Goal: Information Seeking & Learning: Check status

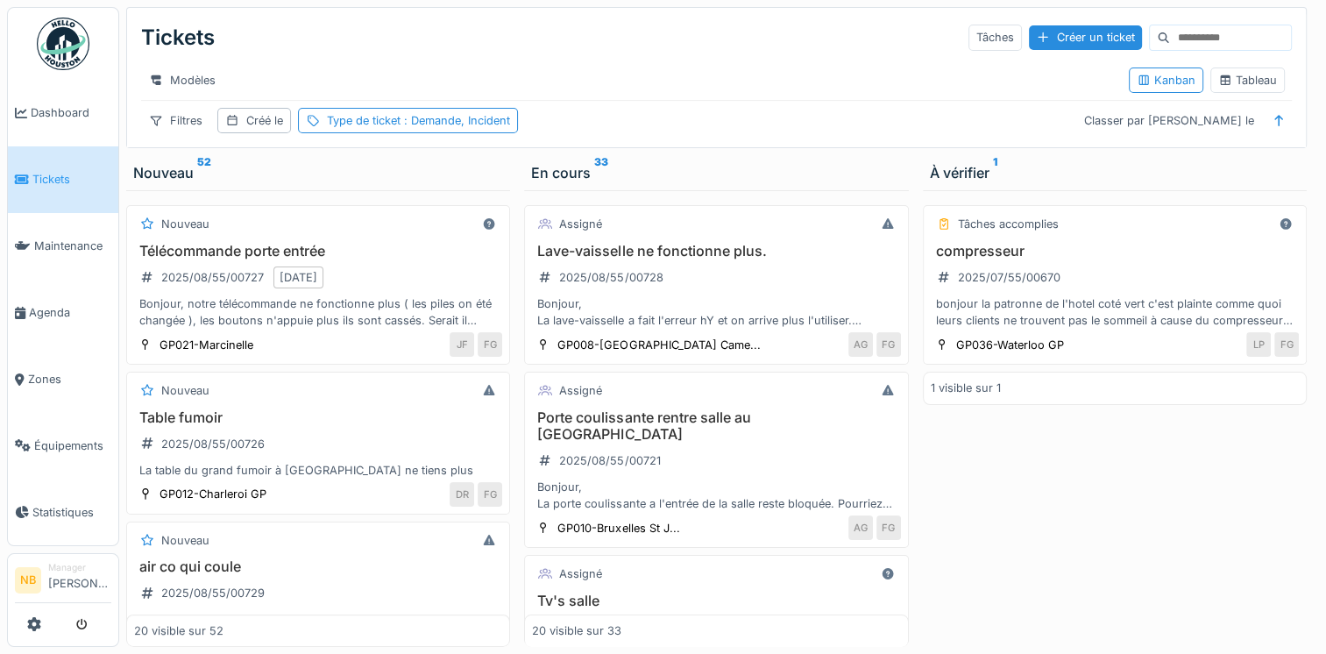
scroll to position [1227, 0]
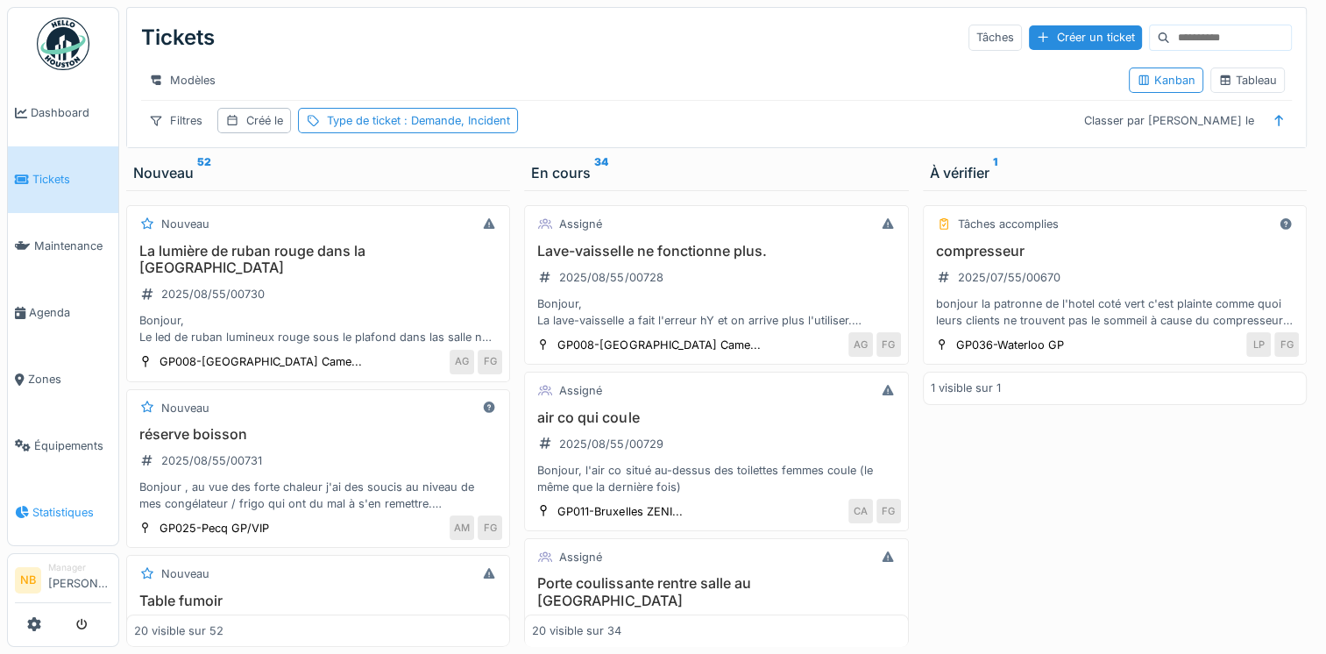
scroll to position [13, 0]
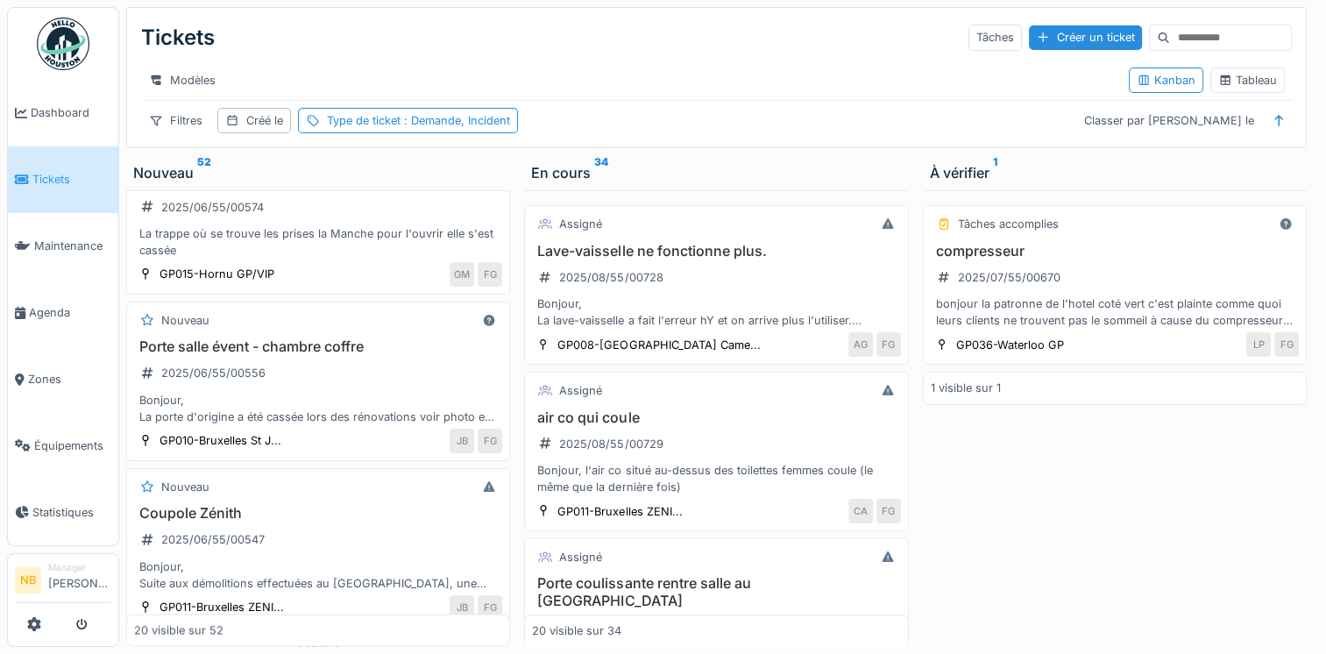
scroll to position [2902, 0]
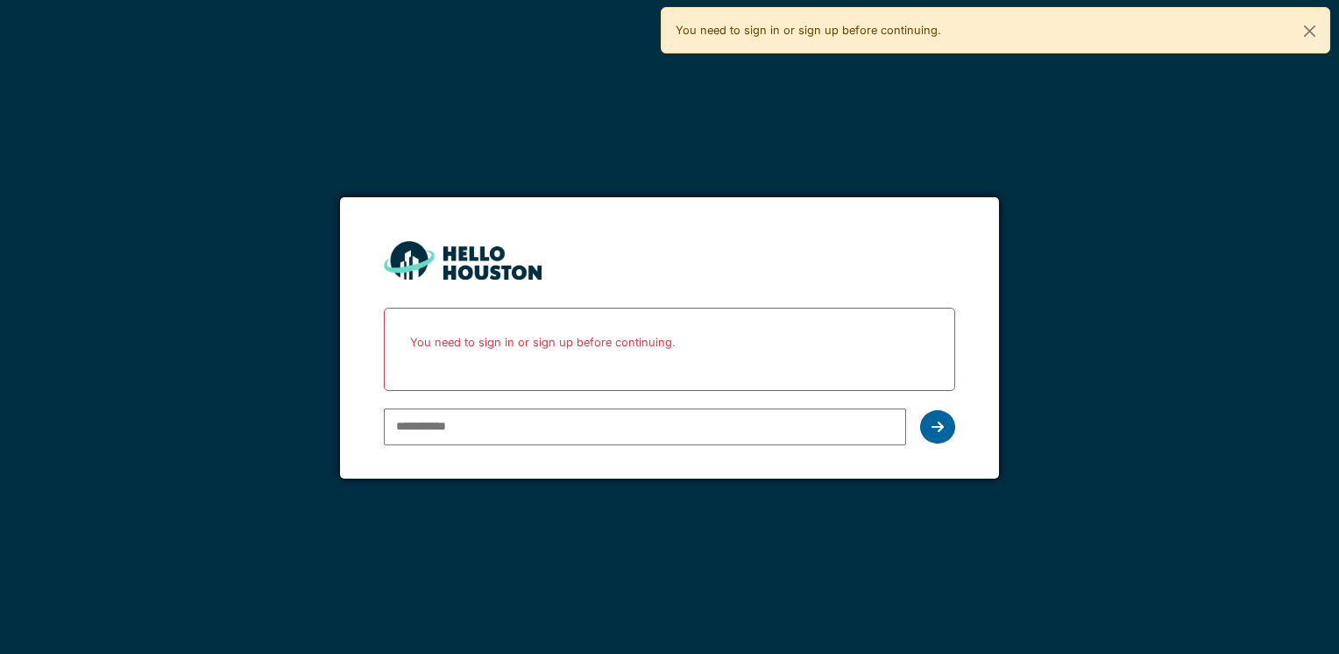
type input "**********"
click at [926, 414] on div at bounding box center [937, 426] width 35 height 33
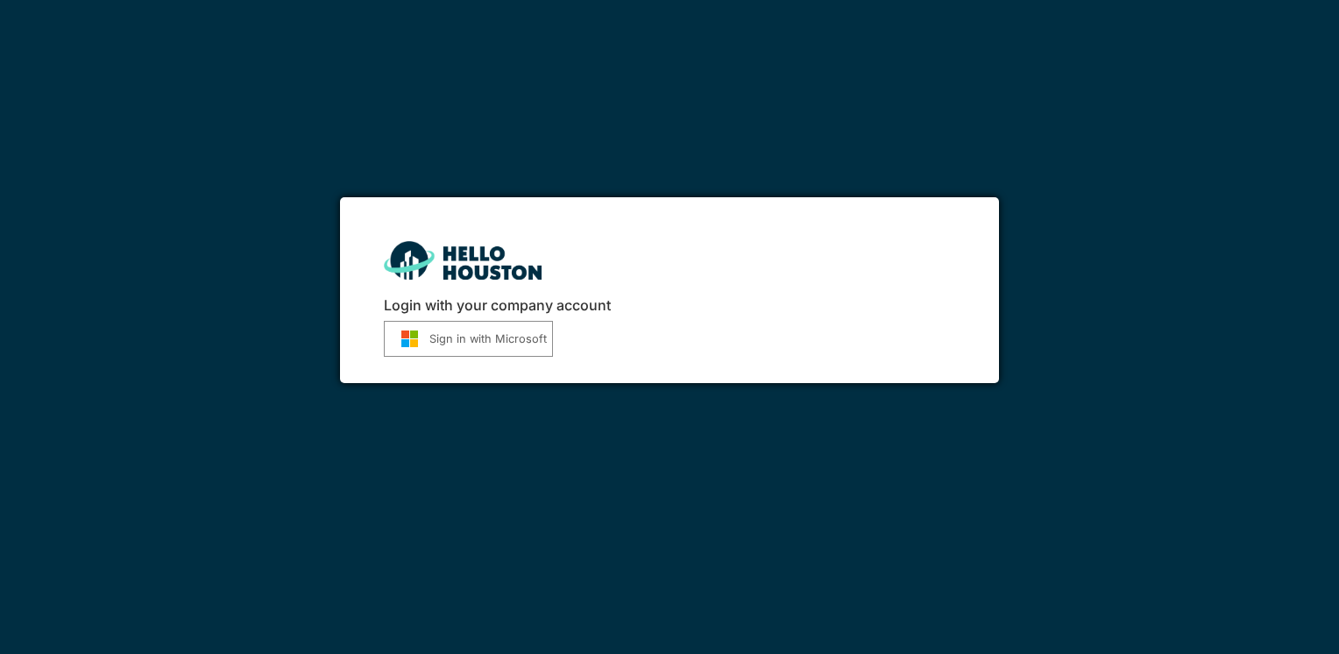
click at [540, 335] on button "Sign in with Microsoft" at bounding box center [468, 339] width 169 height 36
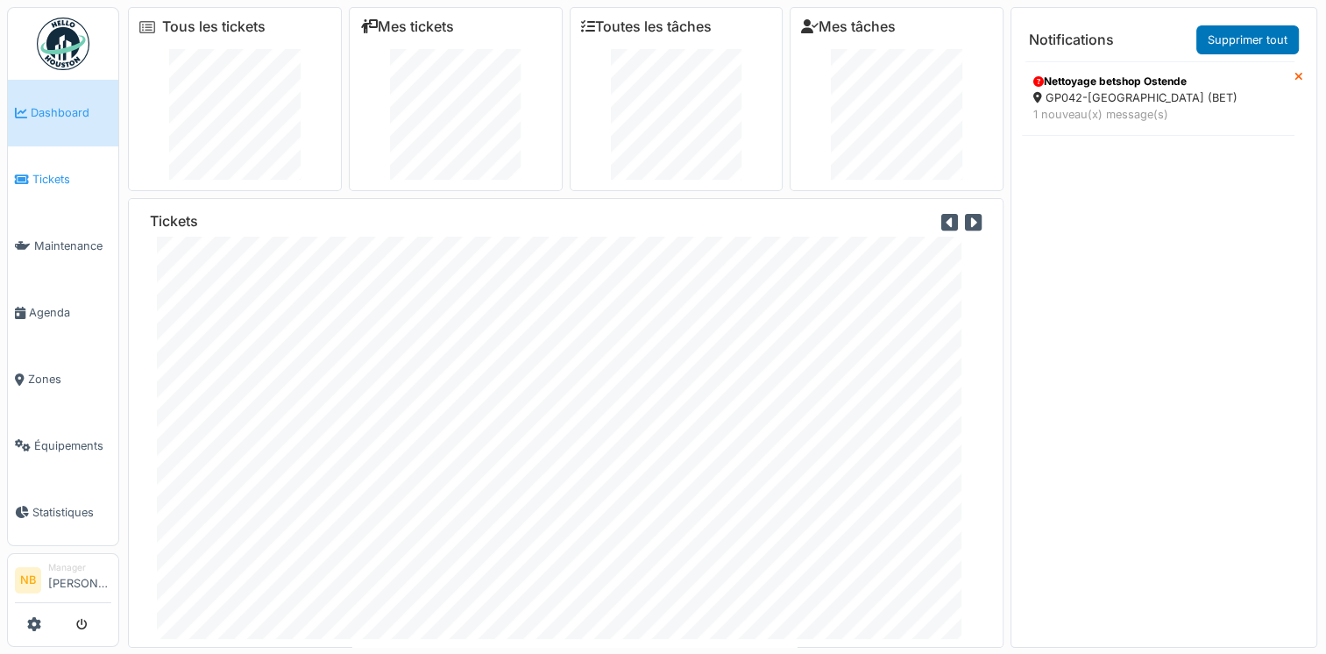
click at [48, 180] on span "Tickets" at bounding box center [71, 179] width 79 height 17
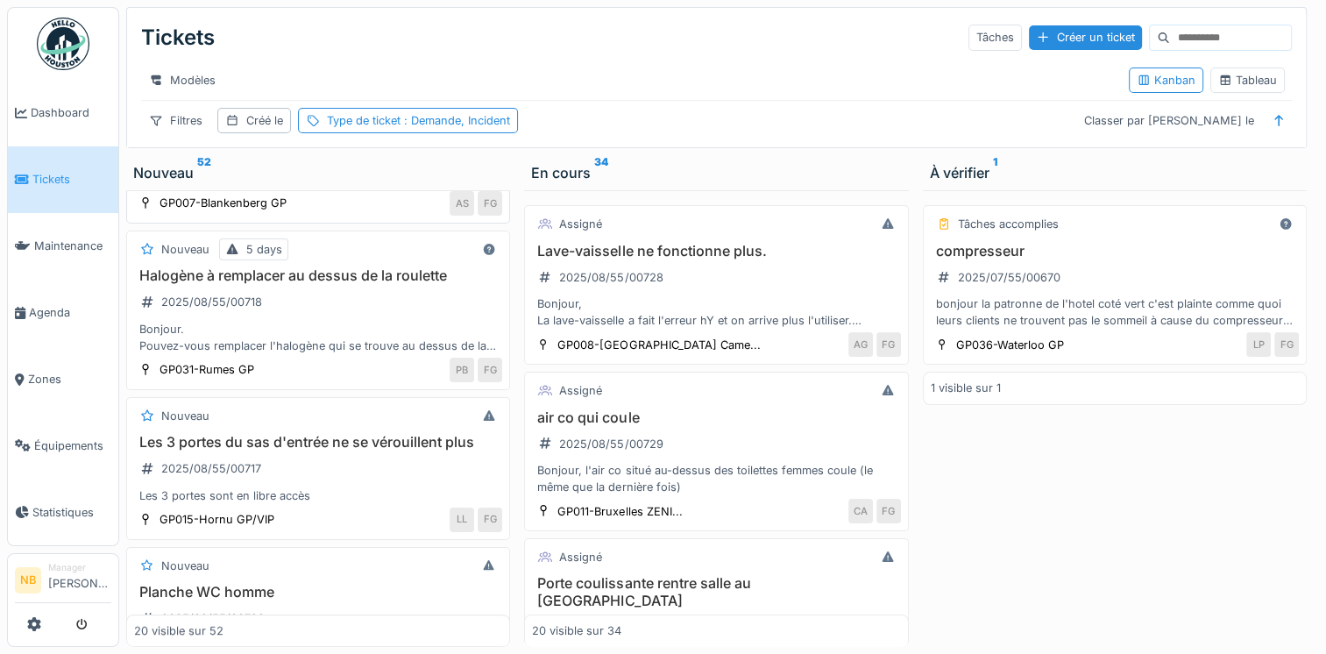
scroll to position [817, 0]
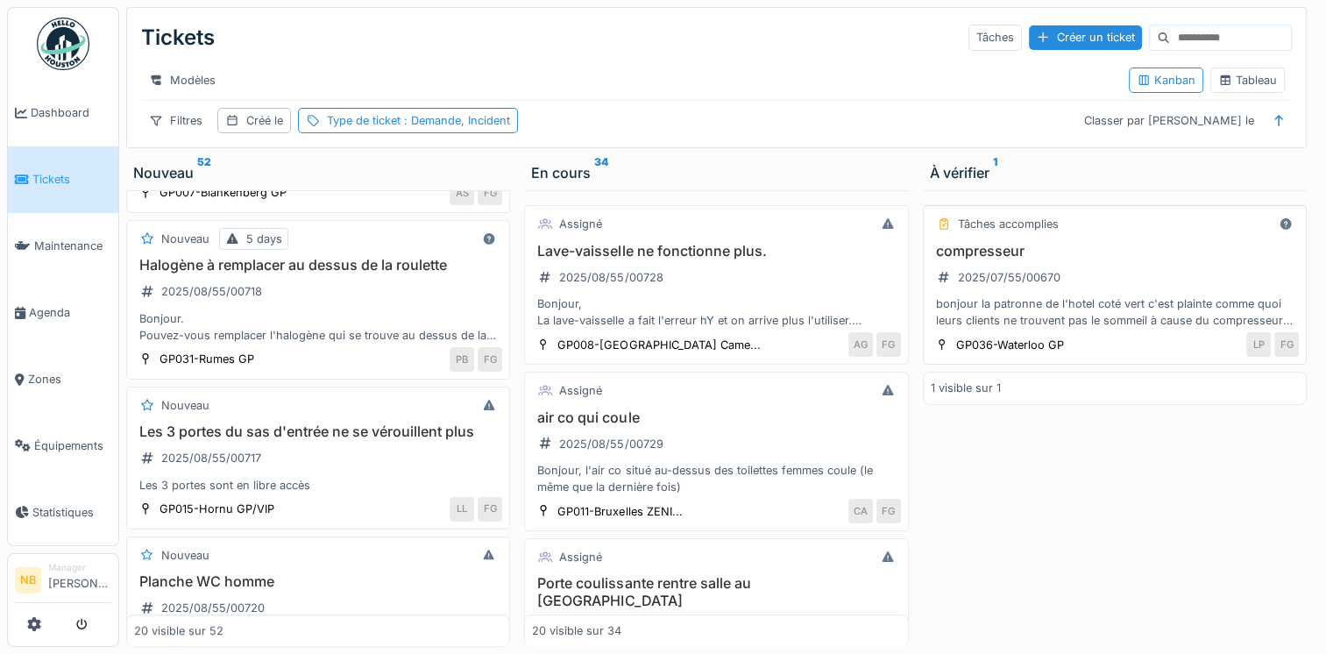
click at [732, 312] on div "Bonjour, La lave-vaisselle a fait l'erreur hY et on arrive plus l'utiliser. Pou…" at bounding box center [716, 311] width 368 height 33
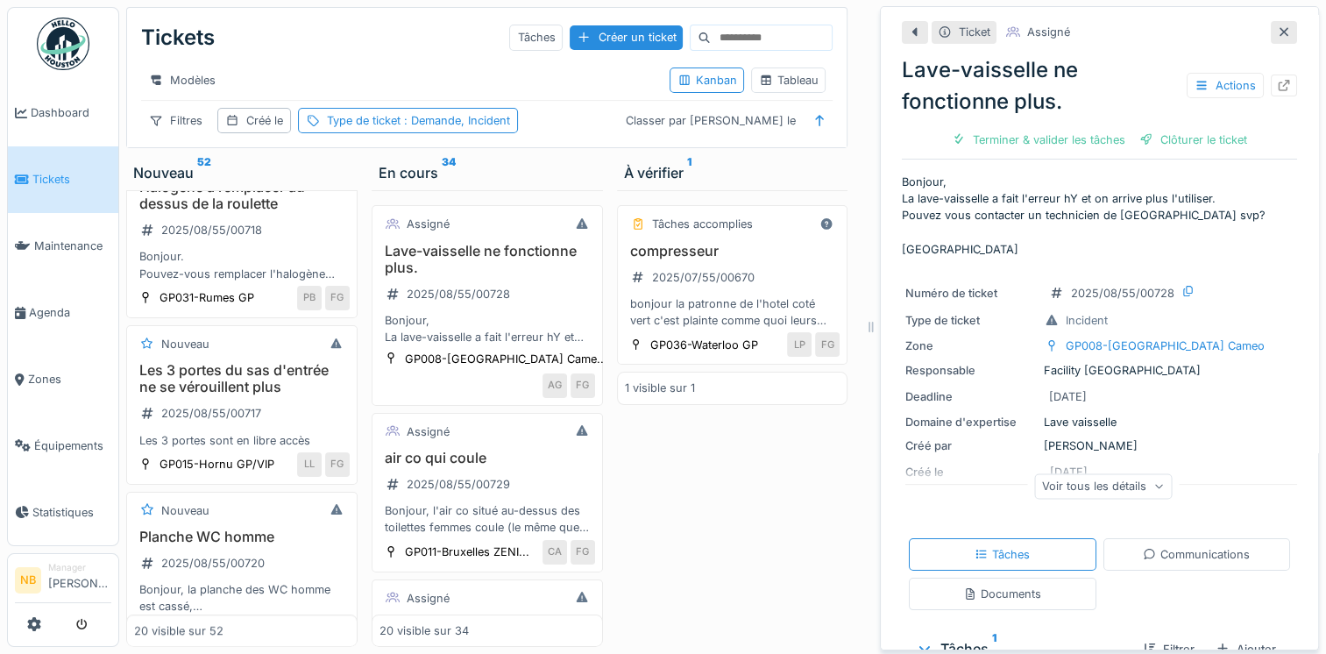
click at [1099, 485] on div "Voir tous les détails" at bounding box center [1103, 485] width 138 height 25
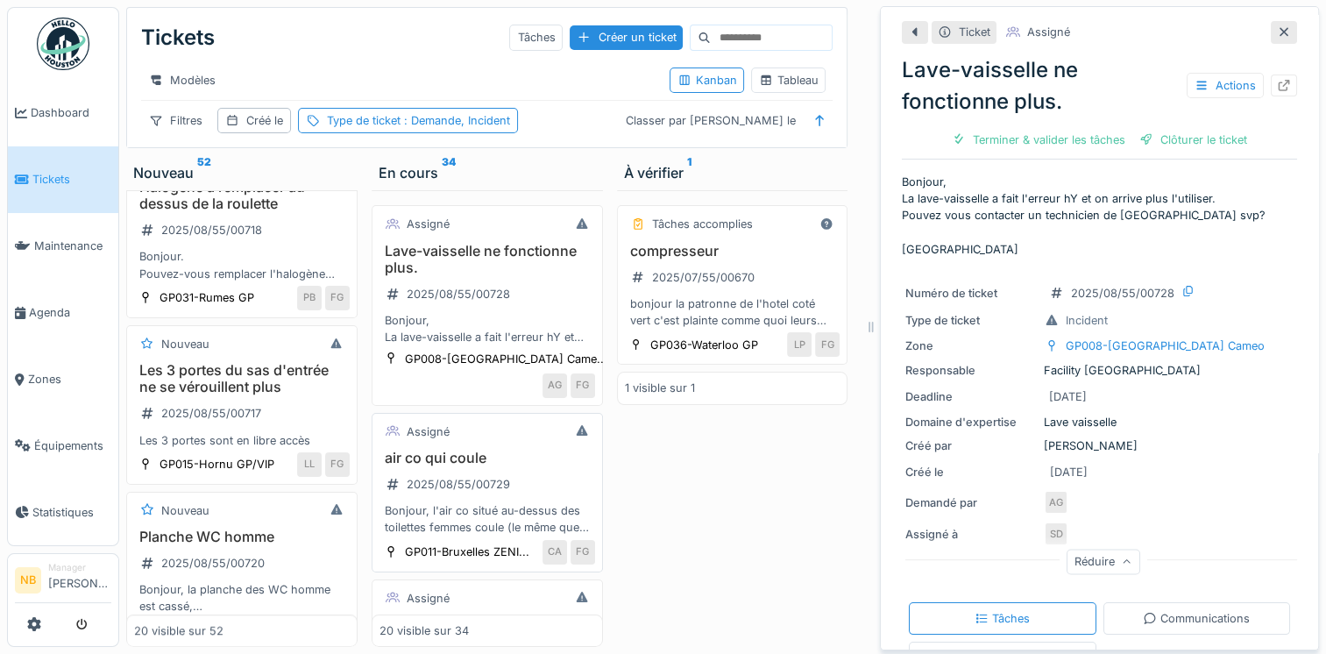
click at [513, 489] on div "air co qui coule 2025/08/55/00729 Bonjour, l'air co situé au-dessus des toilett…" at bounding box center [487, 492] width 216 height 87
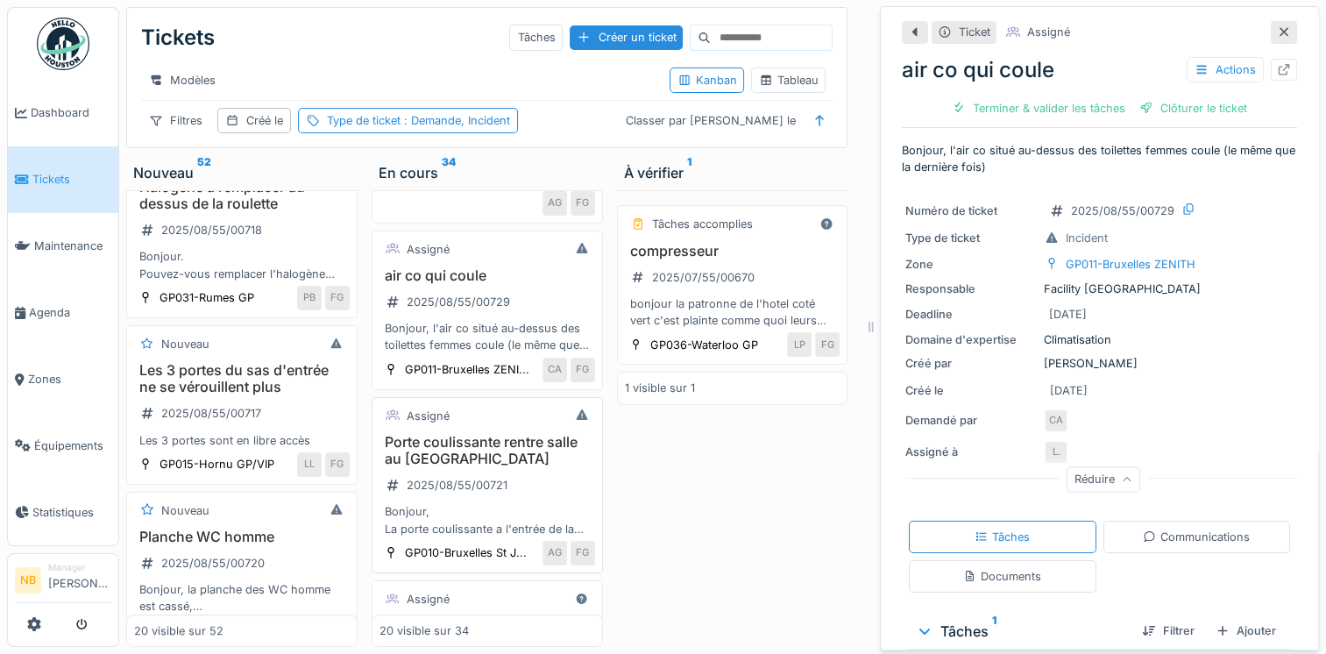
scroll to position [204, 0]
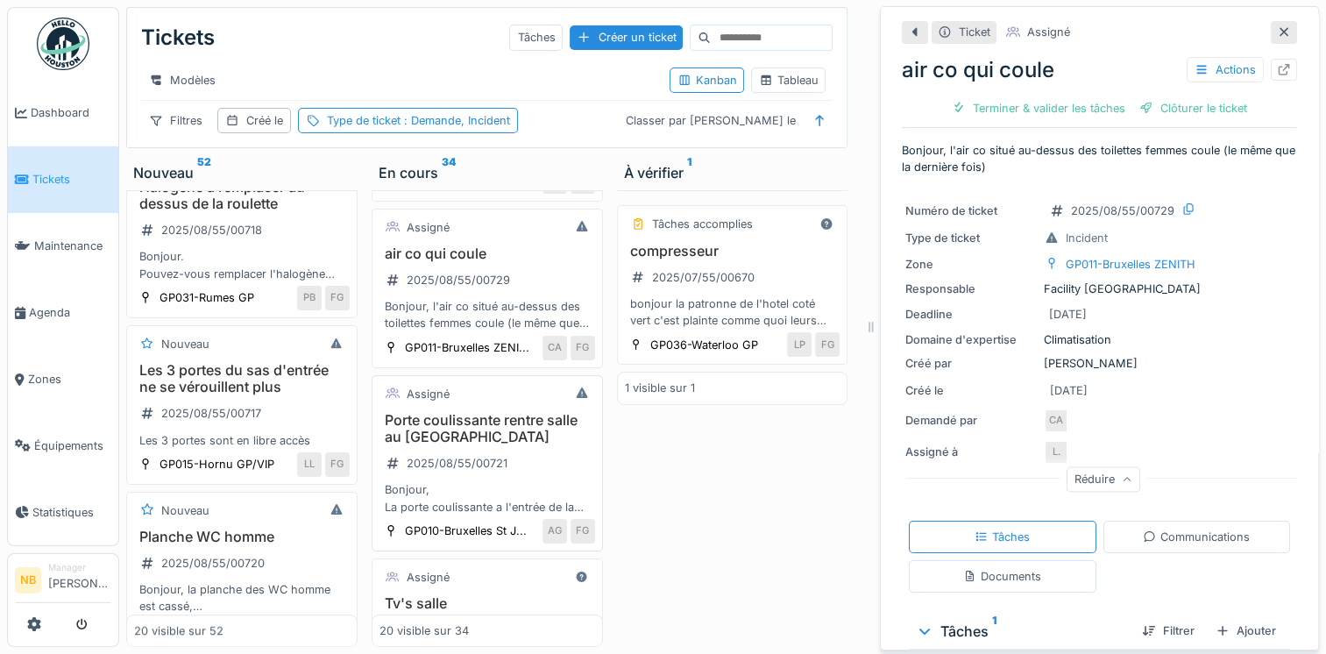
click at [527, 445] on h3 "Porte coulissante rentre salle au [GEOGRAPHIC_DATA]" at bounding box center [487, 428] width 216 height 33
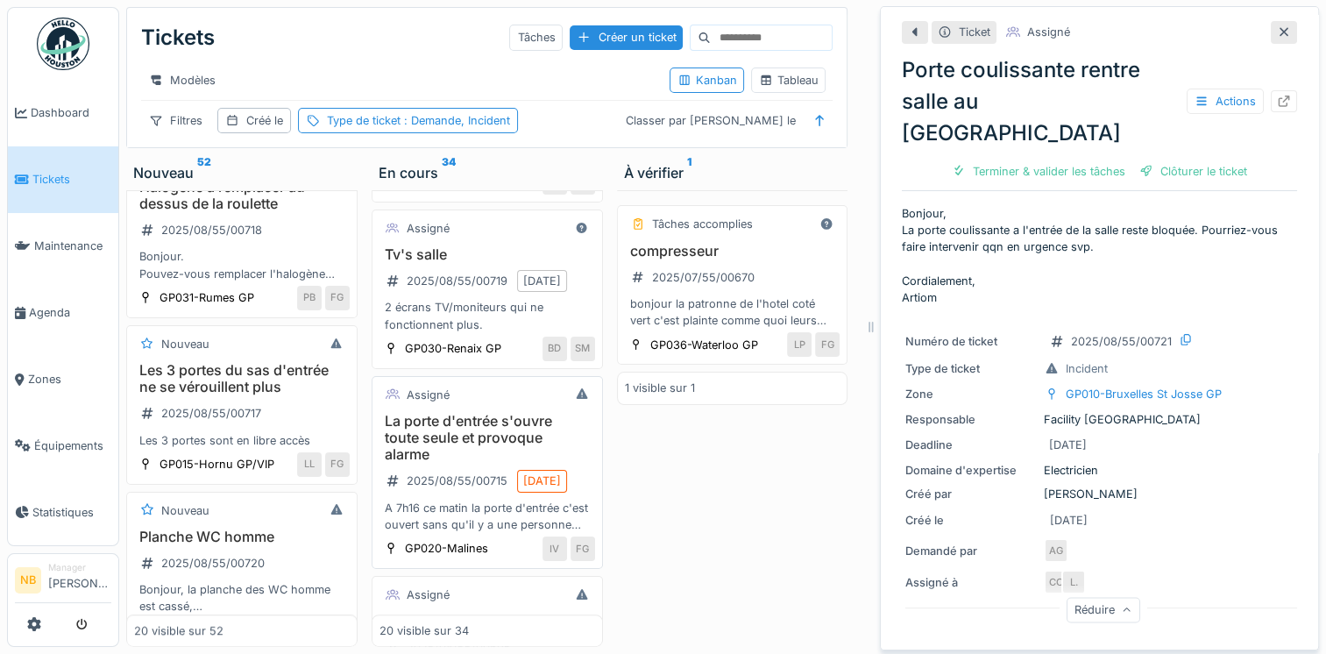
scroll to position [613, 0]
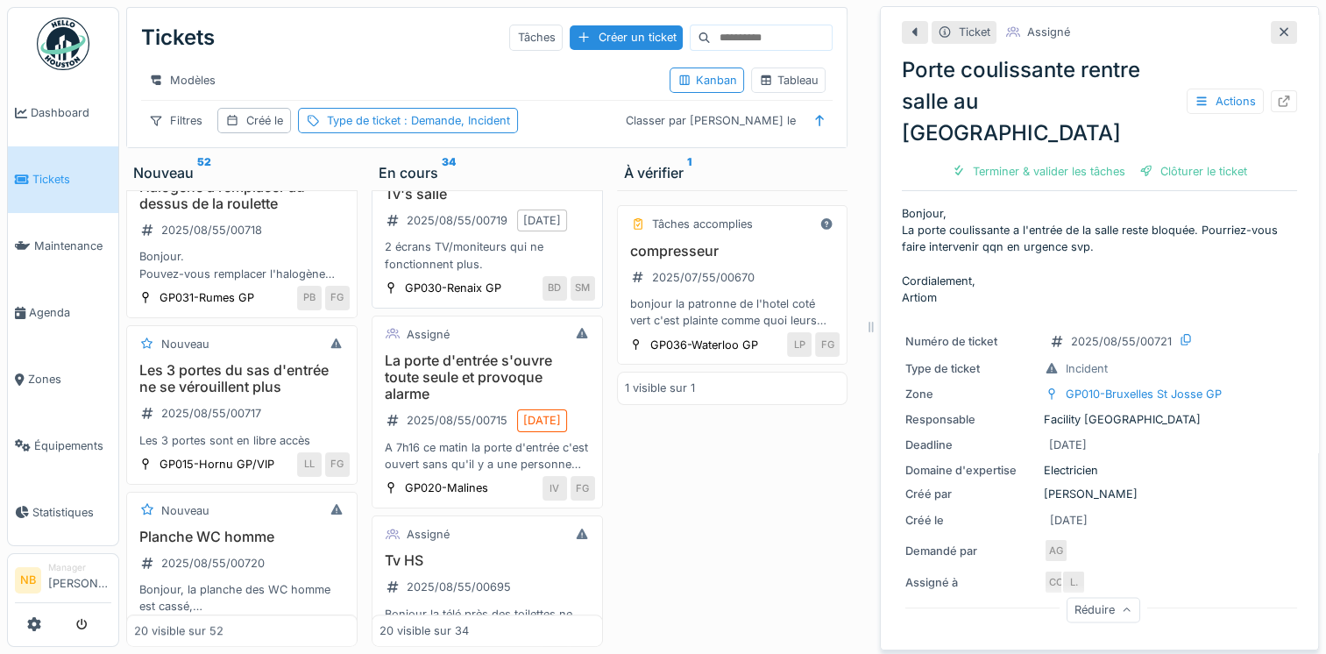
click at [533, 272] on div "Tv's salle 2025/08/55/00719 [DATE] 2 écrans TV/moniteurs qui ne fonctionnent pl…" at bounding box center [487, 229] width 216 height 87
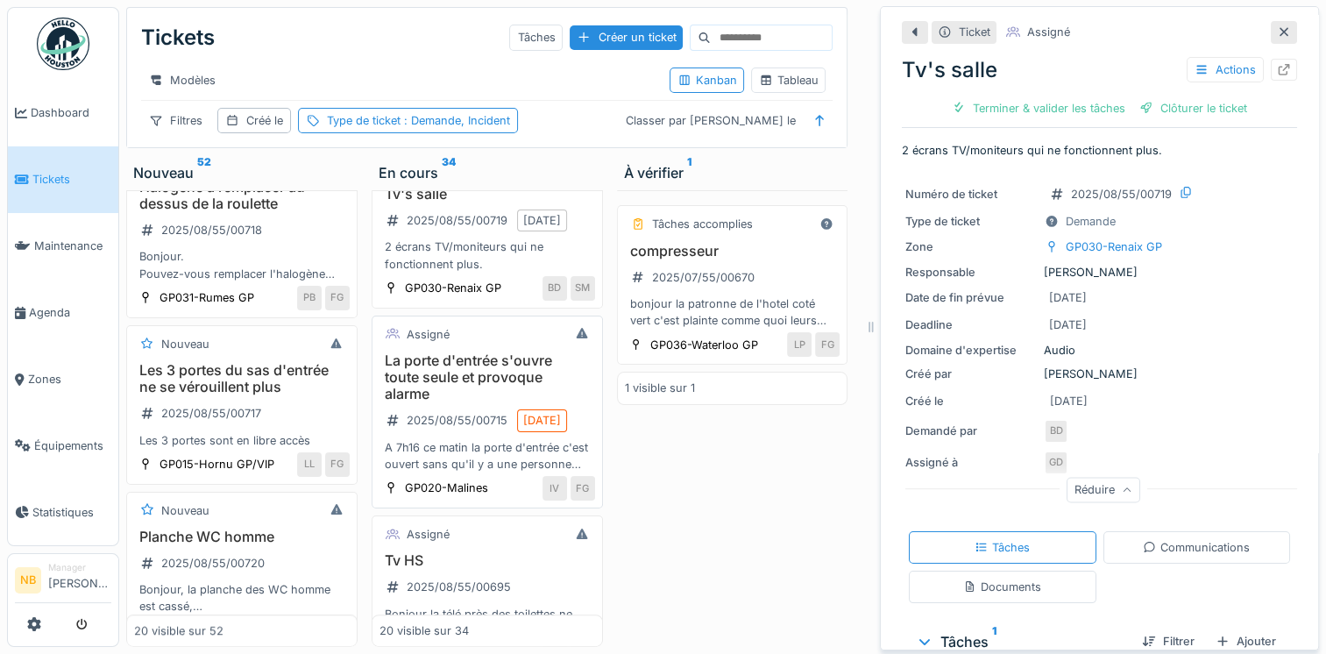
click at [541, 403] on h3 "La porte d'entrée s'ouvre toute seule et provoque alarme" at bounding box center [487, 377] width 216 height 51
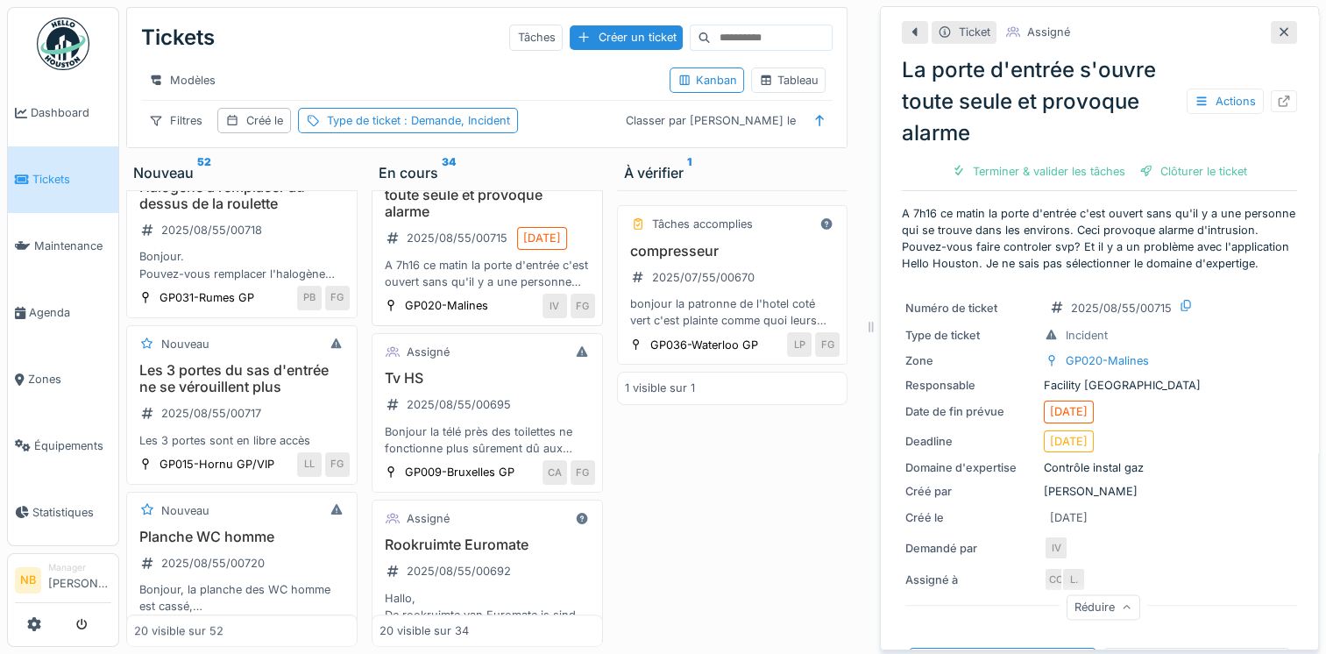
scroll to position [817, 0]
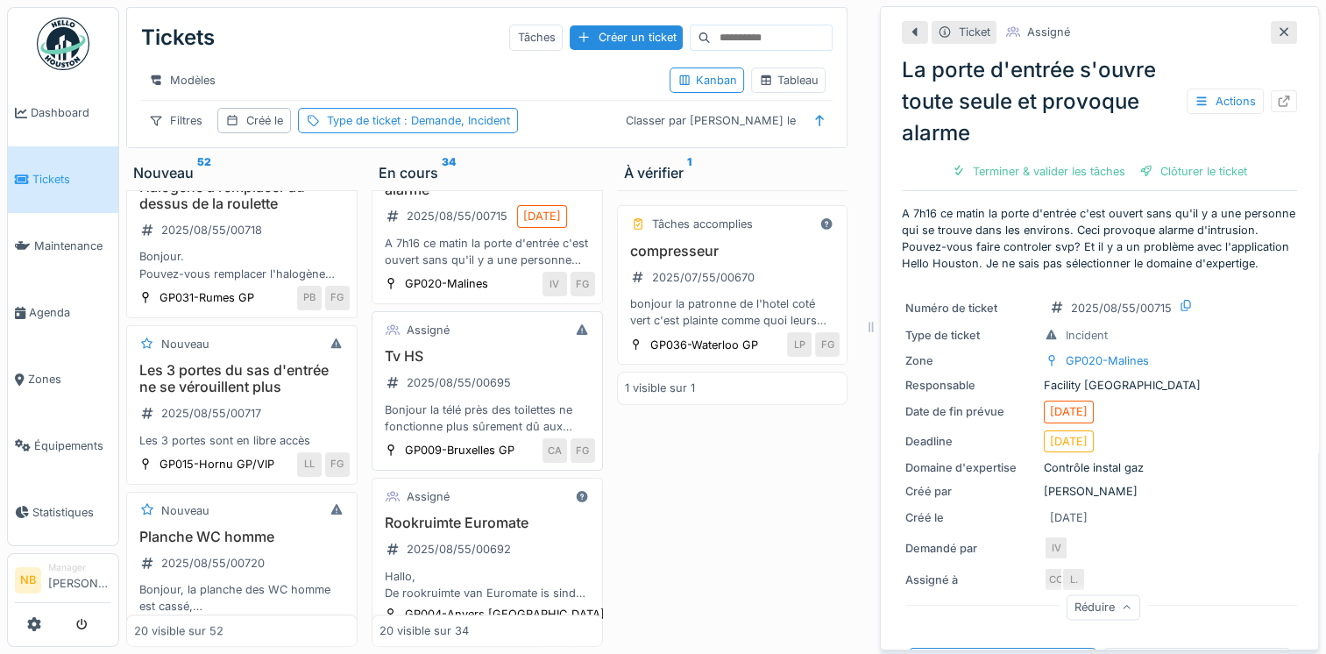
click at [538, 364] on h3 "Tv HS" at bounding box center [487, 356] width 216 height 17
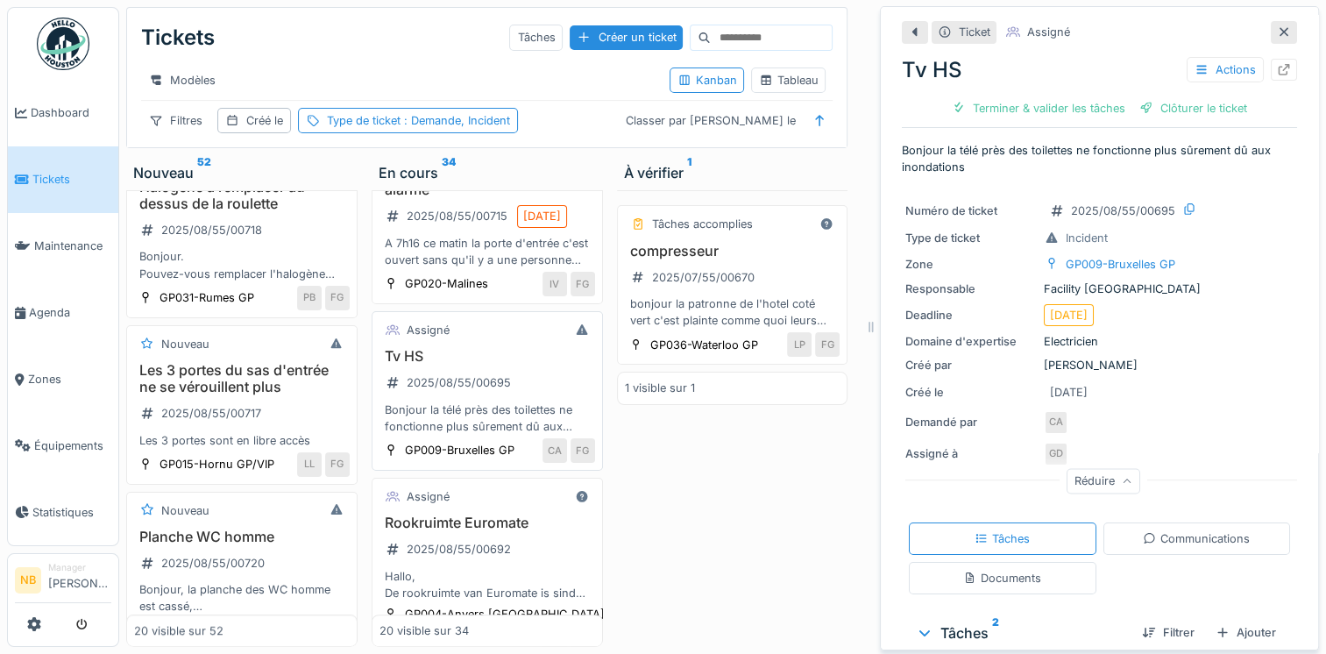
scroll to position [1022, 0]
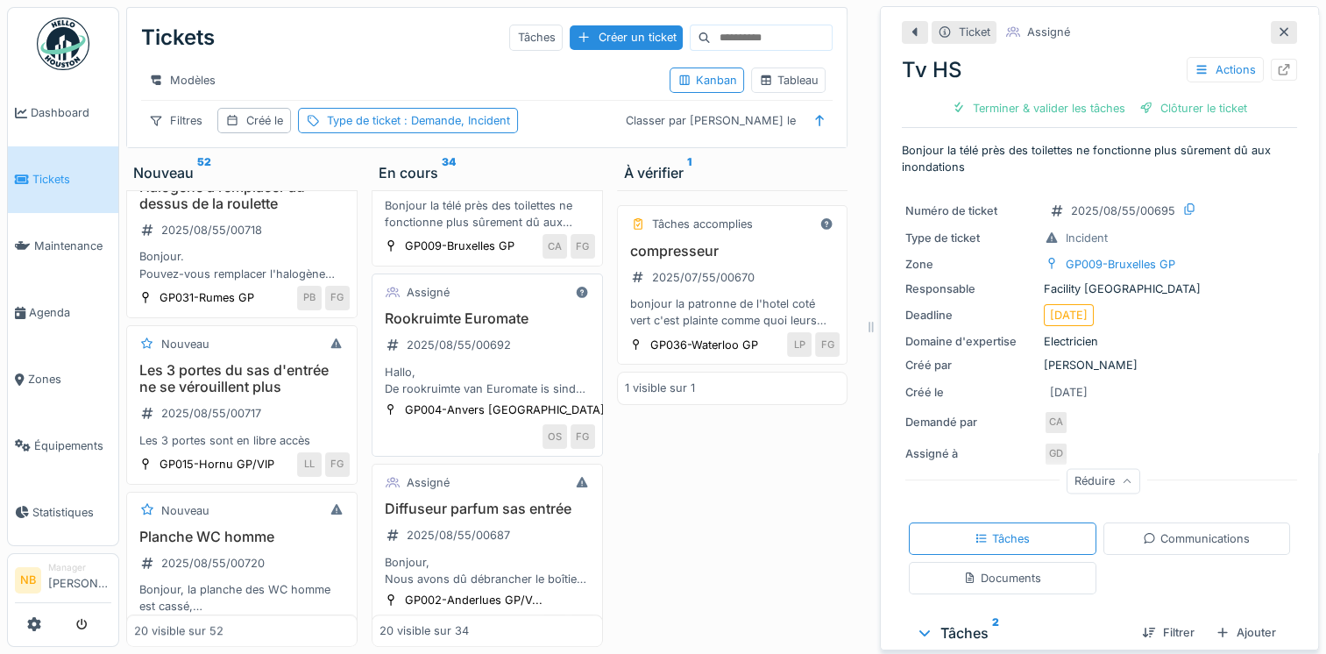
click at [539, 397] on div "Hallo, De rookruimte van Euromate is sinds twee dagen regelmatig verstopt. Volg…" at bounding box center [487, 380] width 216 height 33
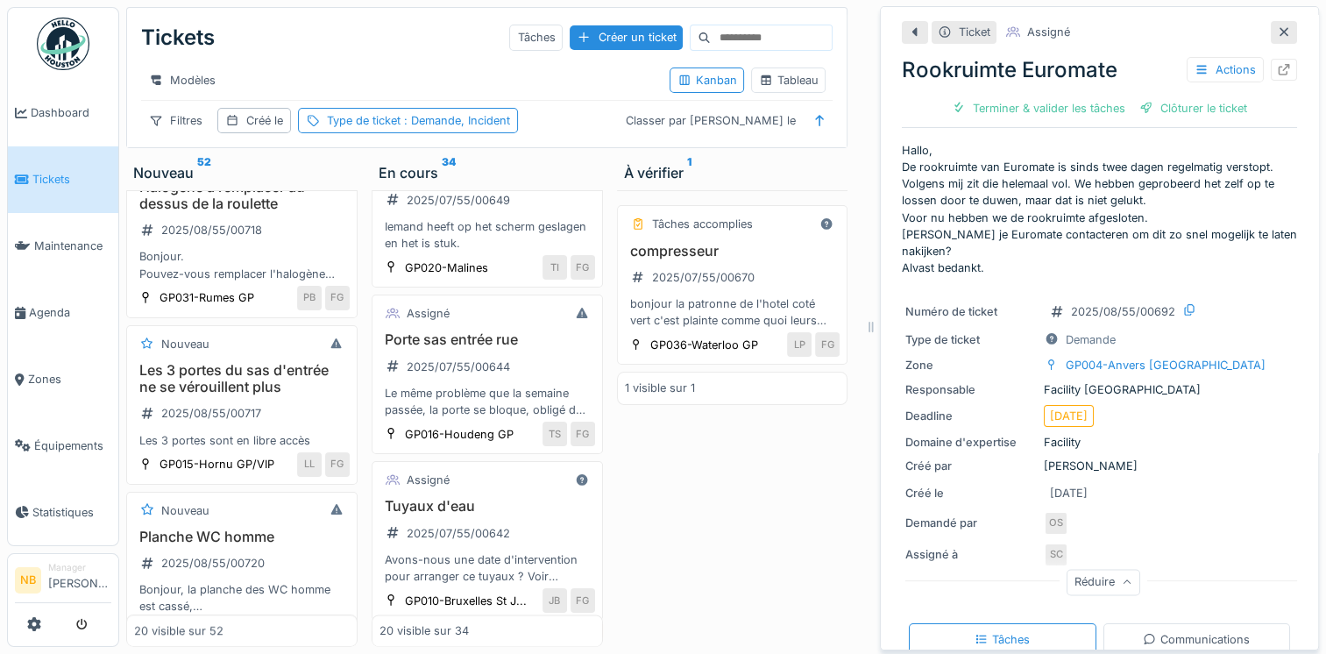
scroll to position [2453, 0]
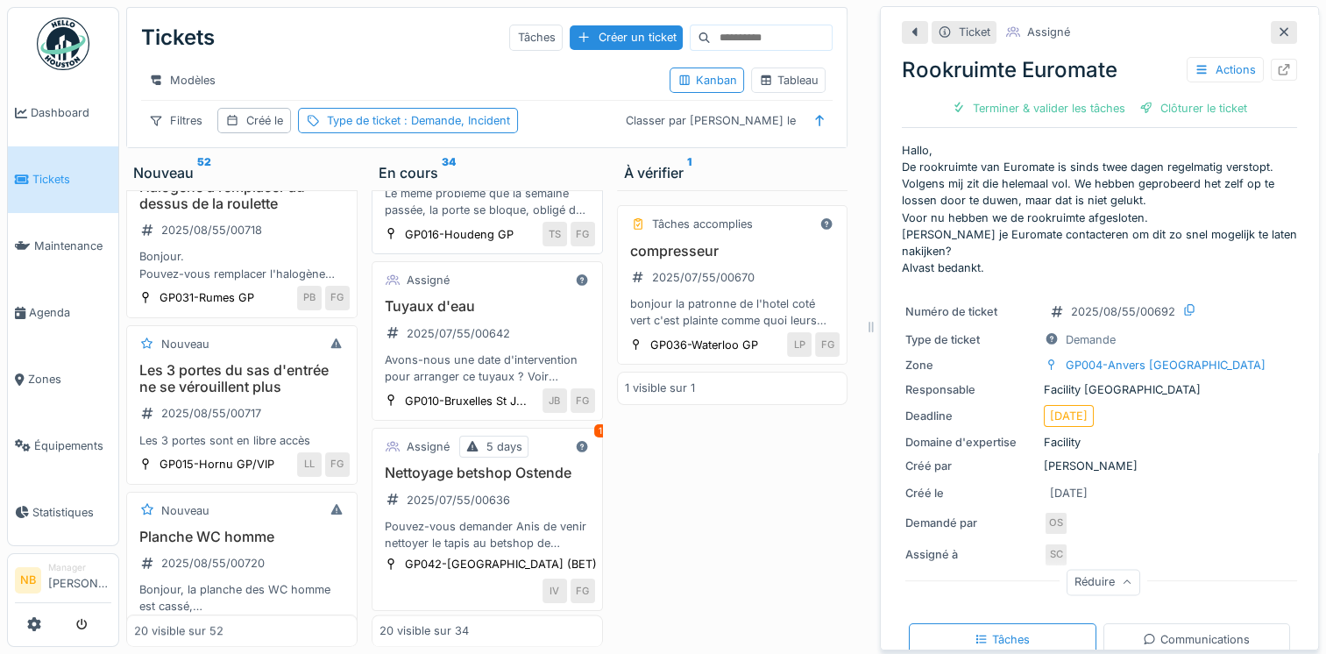
click at [546, 218] on div "Porte sas entrée rue 2025/07/55/00644 Le même problème que la semaine passée, l…" at bounding box center [487, 174] width 216 height 87
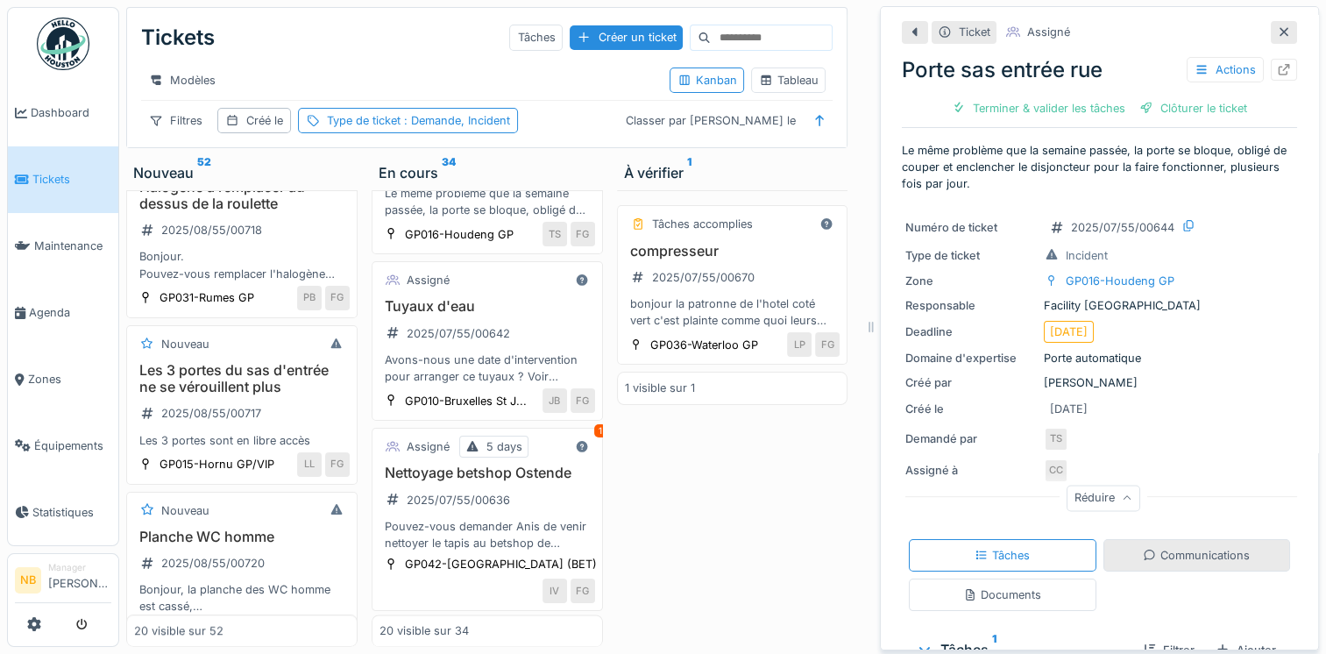
click at [1183, 547] on div "Communications" at bounding box center [1195, 555] width 107 height 17
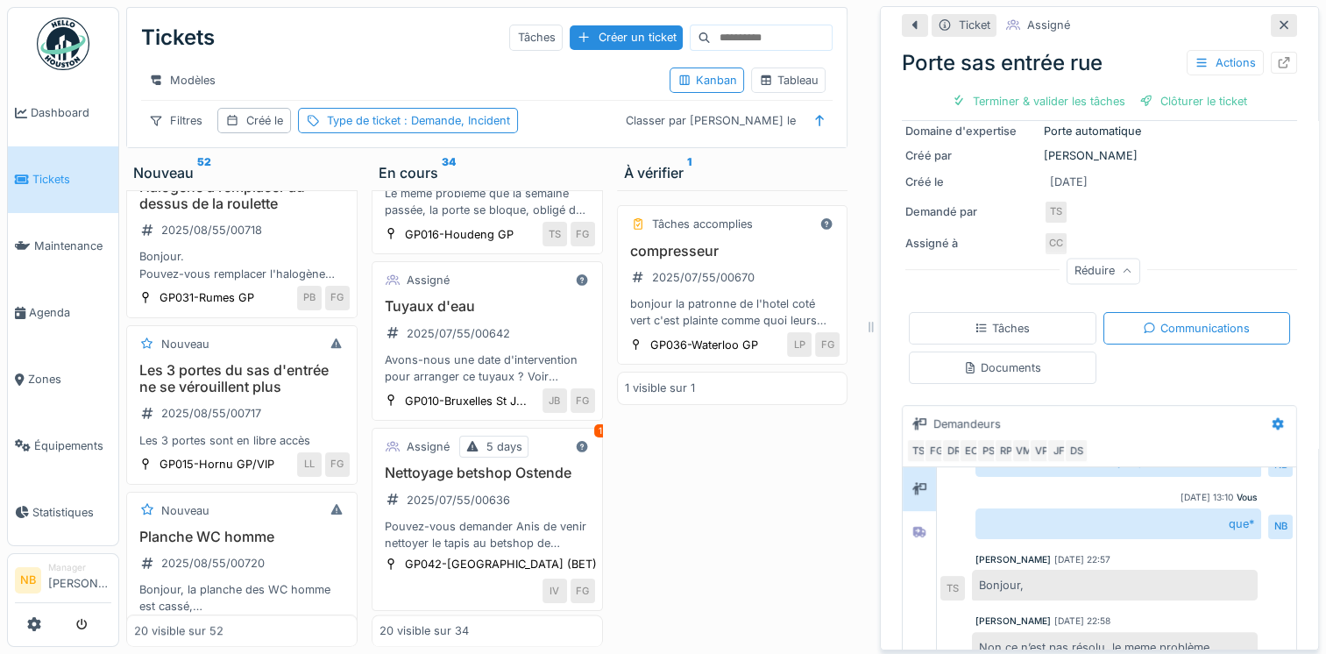
scroll to position [342, 0]
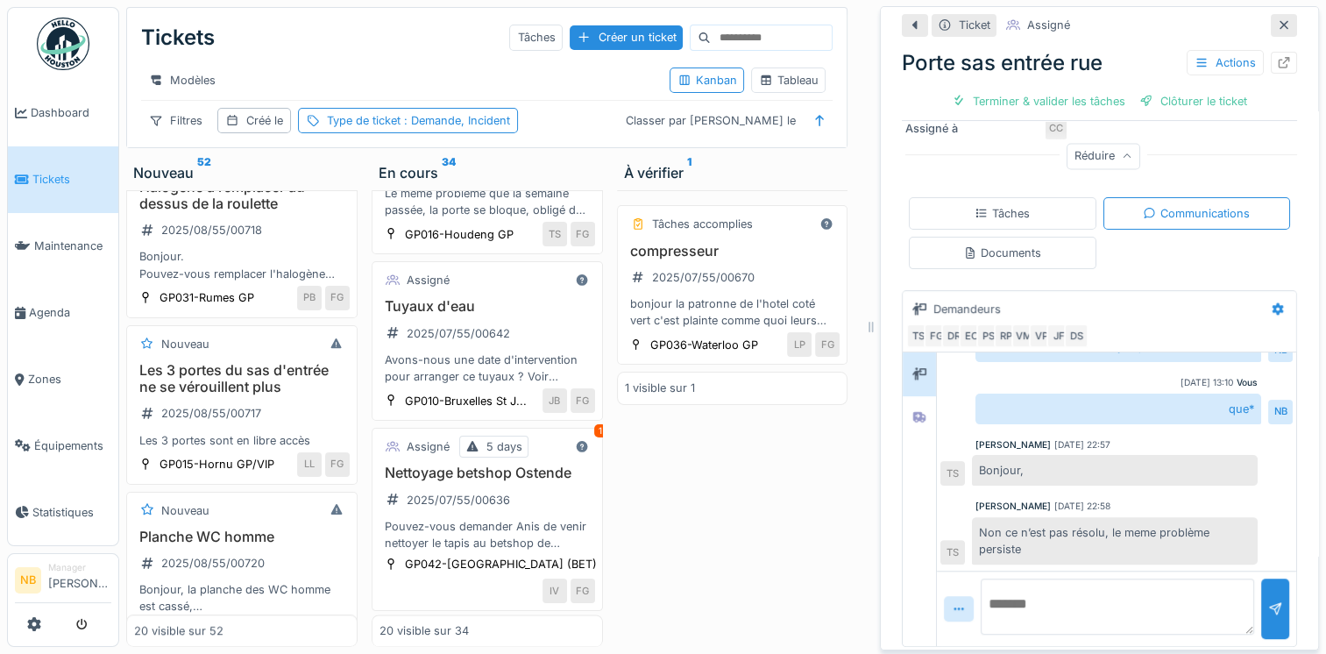
click at [1100, 605] on textarea at bounding box center [1116, 606] width 273 height 56
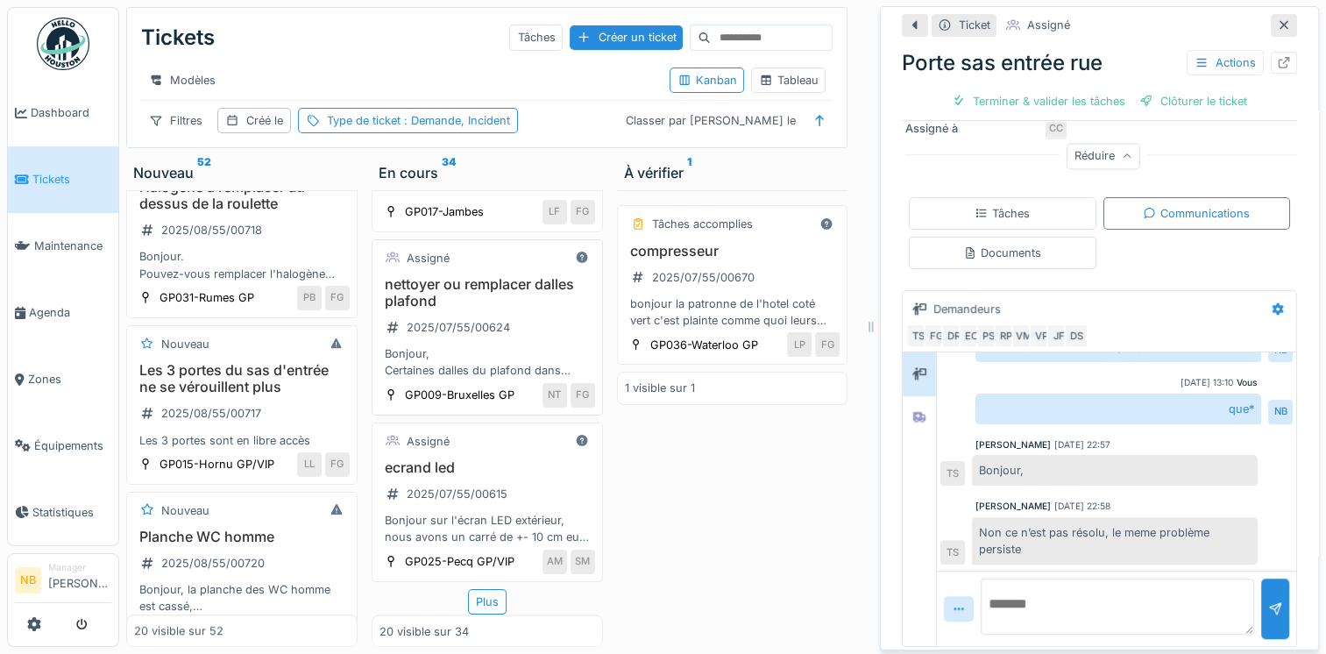
scroll to position [3396, 0]
click at [470, 592] on div "Plus" at bounding box center [487, 601] width 39 height 25
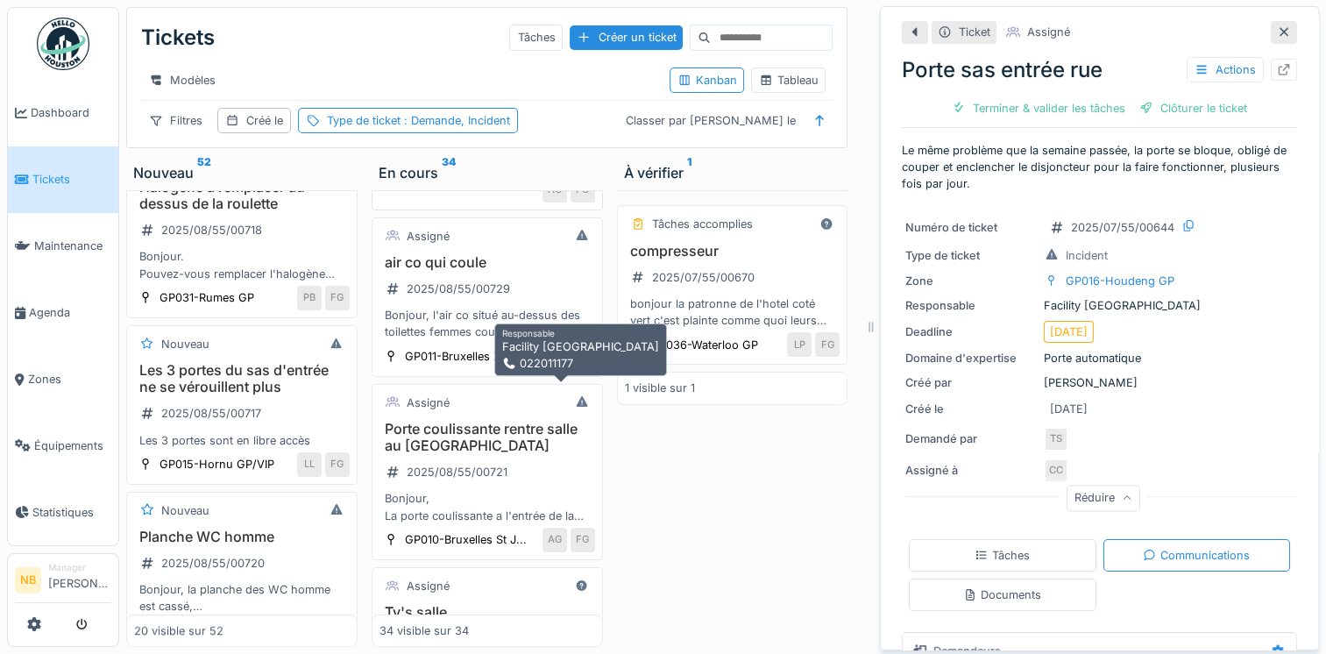
scroll to position [0, 0]
